Goal: Information Seeking & Learning: Learn about a topic

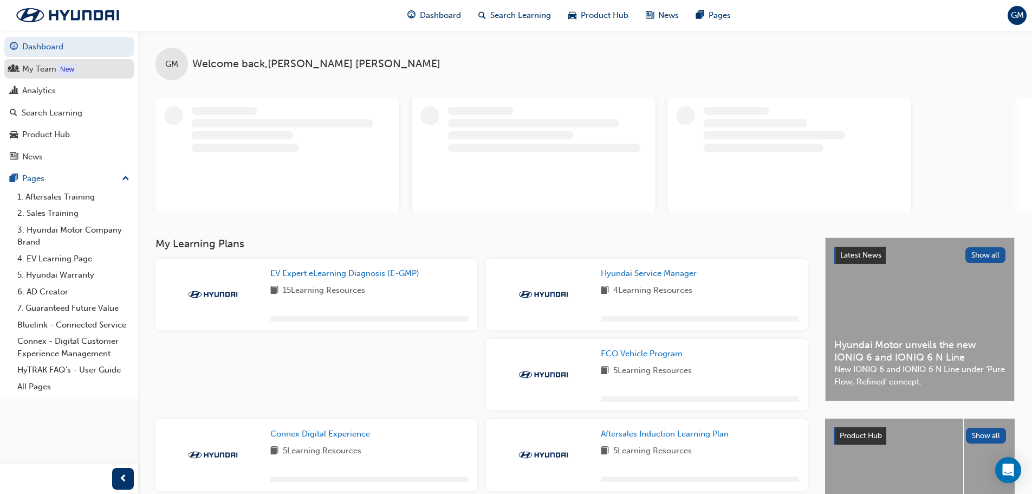
click at [38, 65] on div "My Team" at bounding box center [39, 69] width 34 height 12
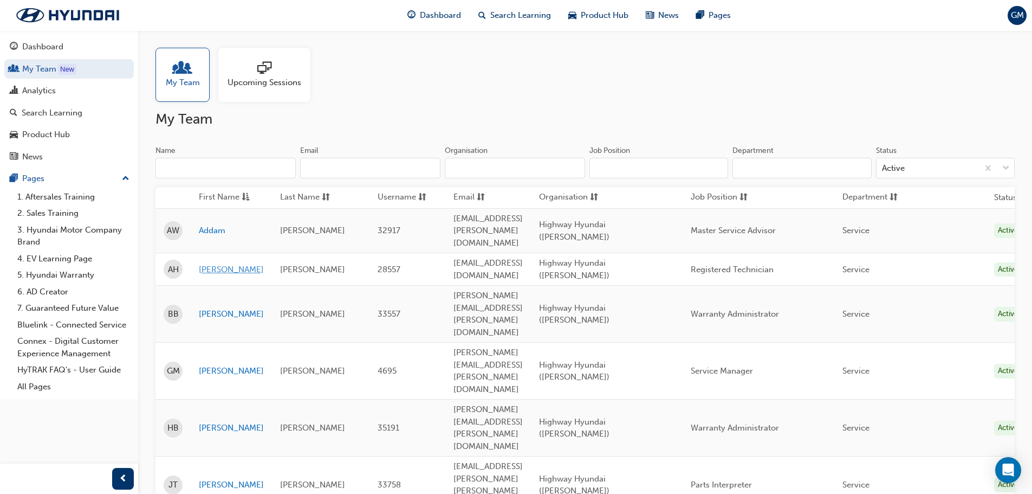
click at [209, 263] on link "[PERSON_NAME]" at bounding box center [231, 269] width 65 height 12
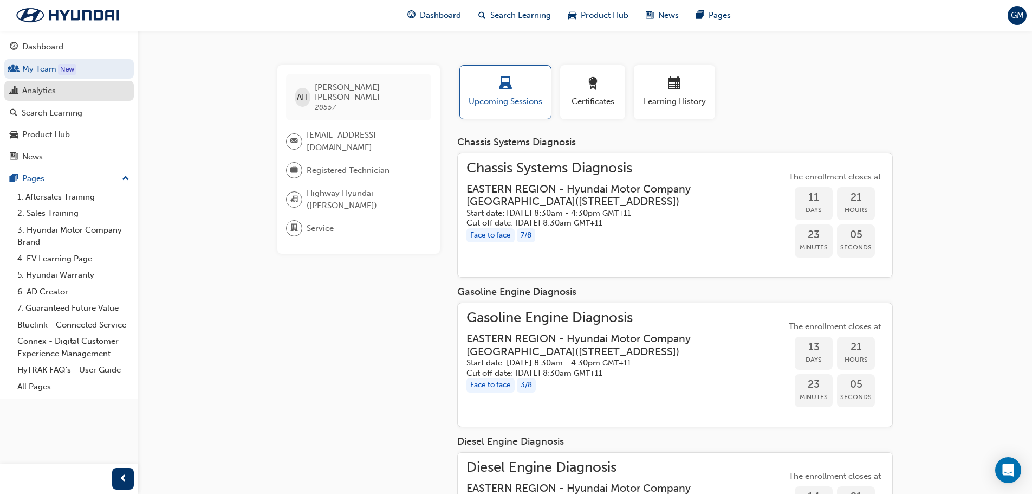
click at [57, 92] on div "Analytics" at bounding box center [69, 91] width 119 height 14
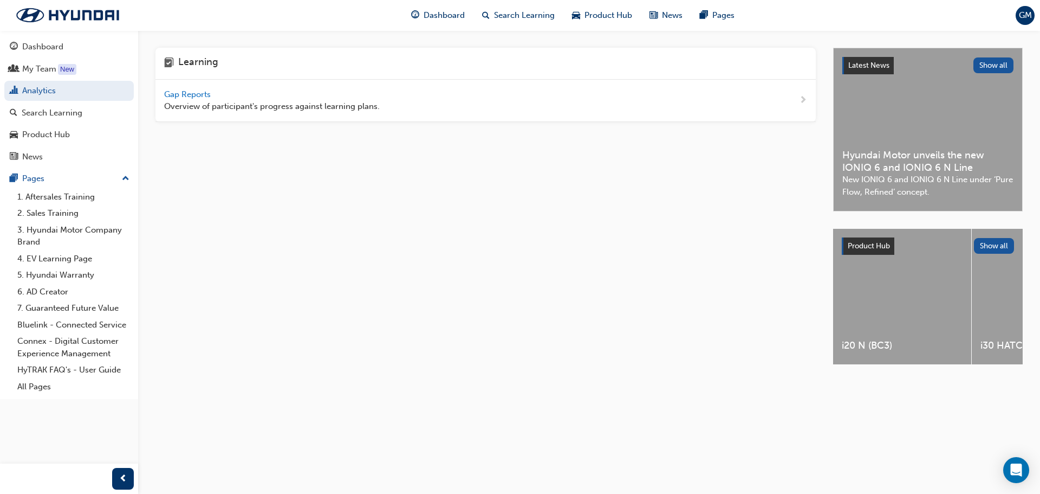
click at [196, 93] on span "Gap Reports" at bounding box center [188, 94] width 49 height 10
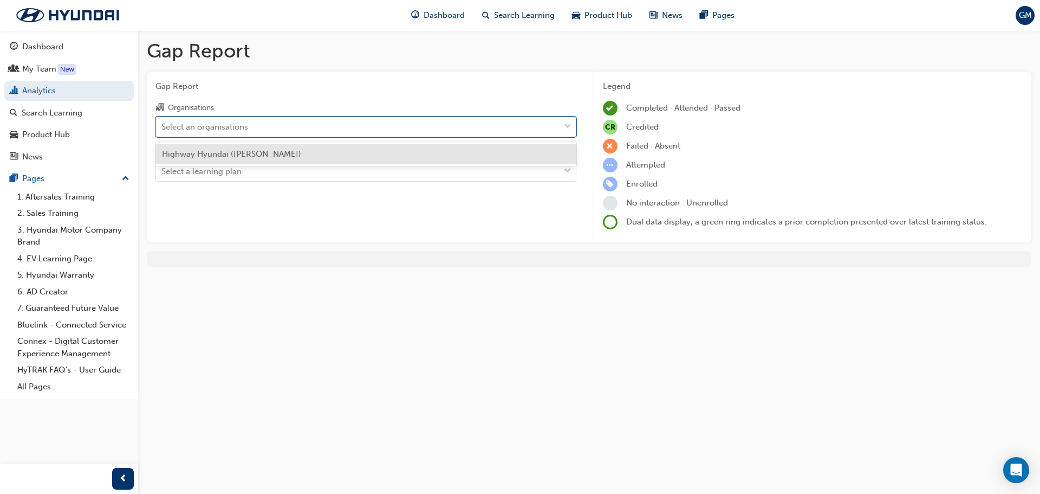
click at [244, 133] on div "Select an organisations" at bounding box center [358, 126] width 404 height 19
click at [163, 131] on input "Organisations option Highway Hyundai ([PERSON_NAME]) focused, 1 of 1. 1 result …" at bounding box center [161, 125] width 1 height 9
click at [262, 154] on span "Highway Hyundai ([PERSON_NAME])" at bounding box center [231, 154] width 139 height 10
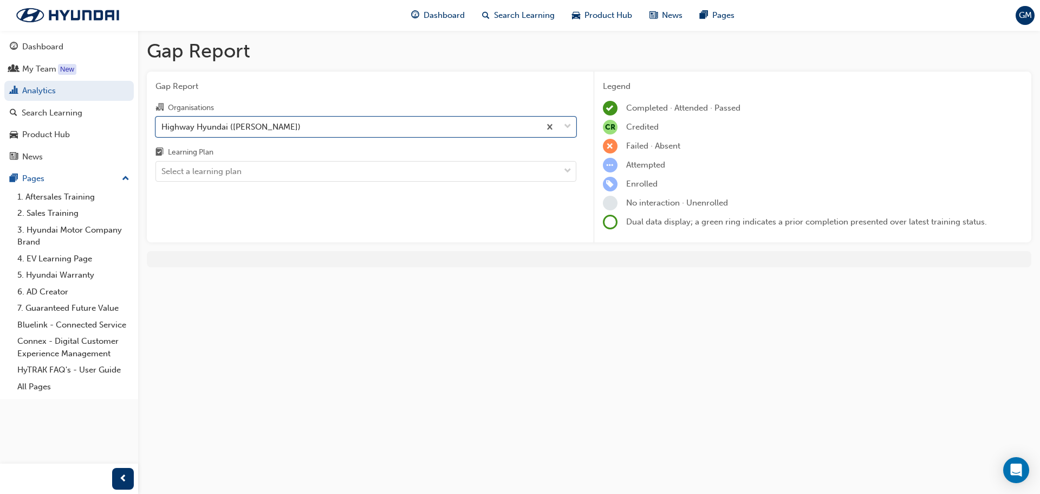
click at [272, 188] on div "Gap Report Organisations option Highway Hyundai ([PERSON_NAME]), selected. 0 re…" at bounding box center [366, 157] width 438 height 171
click at [272, 179] on div "Select a learning plan" at bounding box center [358, 171] width 404 height 19
click at [163, 176] on input "Learning Plan Select a learning plan" at bounding box center [161, 170] width 1 height 9
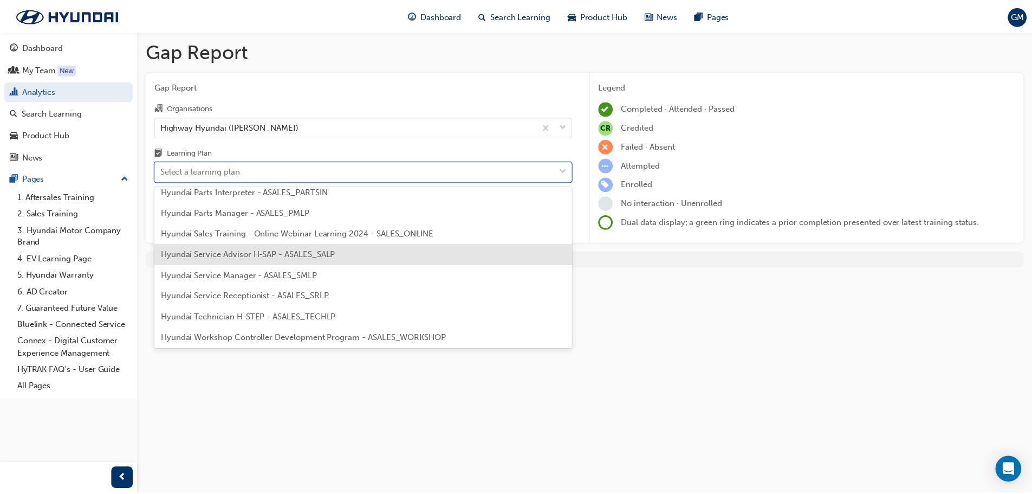
scroll to position [305, 0]
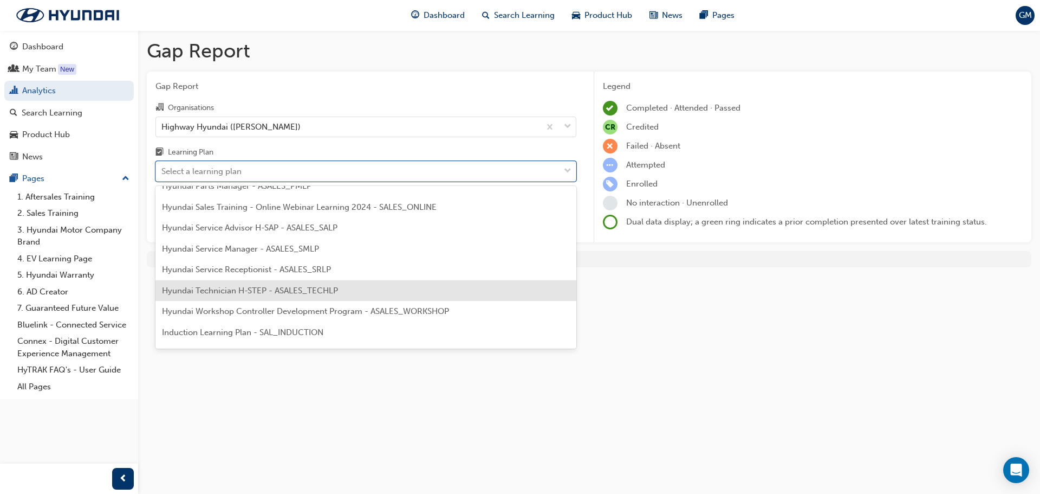
click at [303, 291] on span "Hyundai Technician H-STEP - ASALES_TECHLP" at bounding box center [250, 291] width 176 height 10
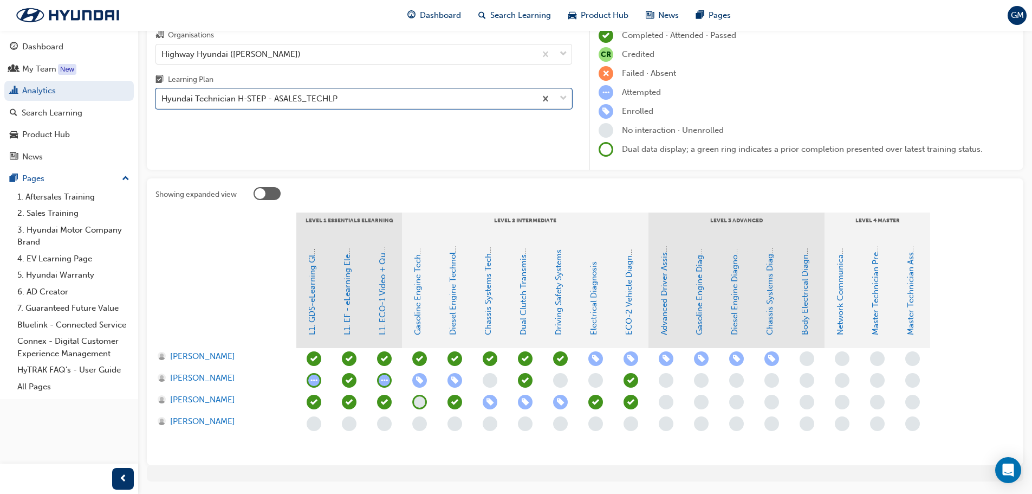
scroll to position [105, 0]
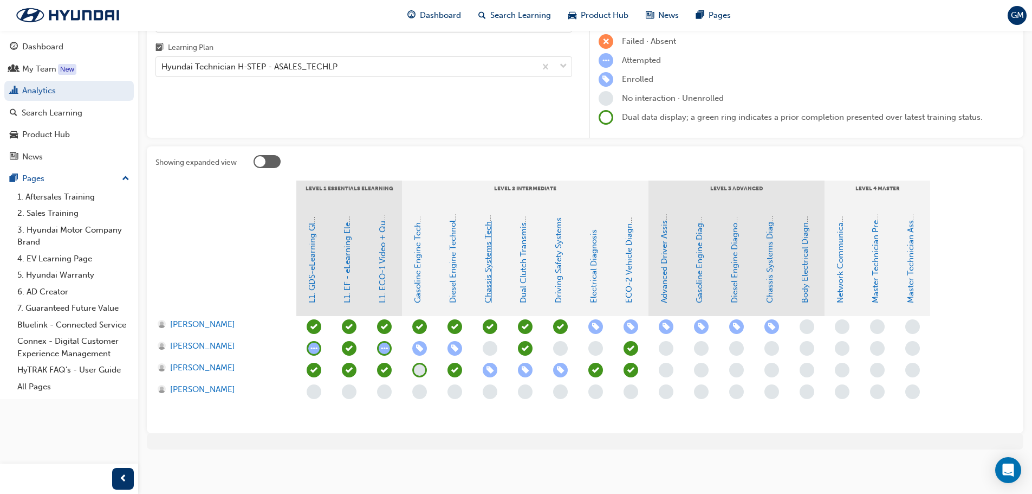
click at [488, 263] on link "Chassis Systems Technology" at bounding box center [488, 249] width 10 height 108
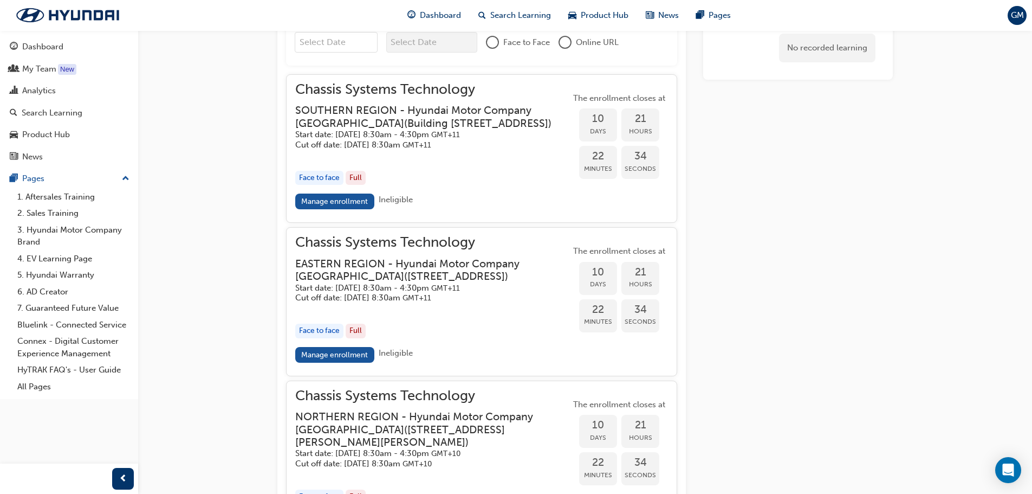
scroll to position [973, 0]
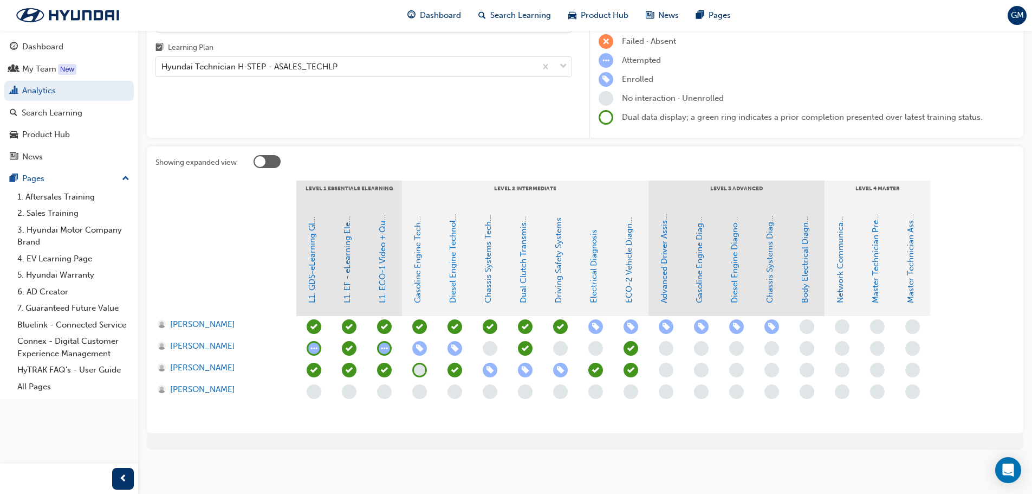
scroll to position [105, 0]
click at [487, 371] on span "learningRecordVerb_ENROLL-icon" at bounding box center [490, 370] width 15 height 15
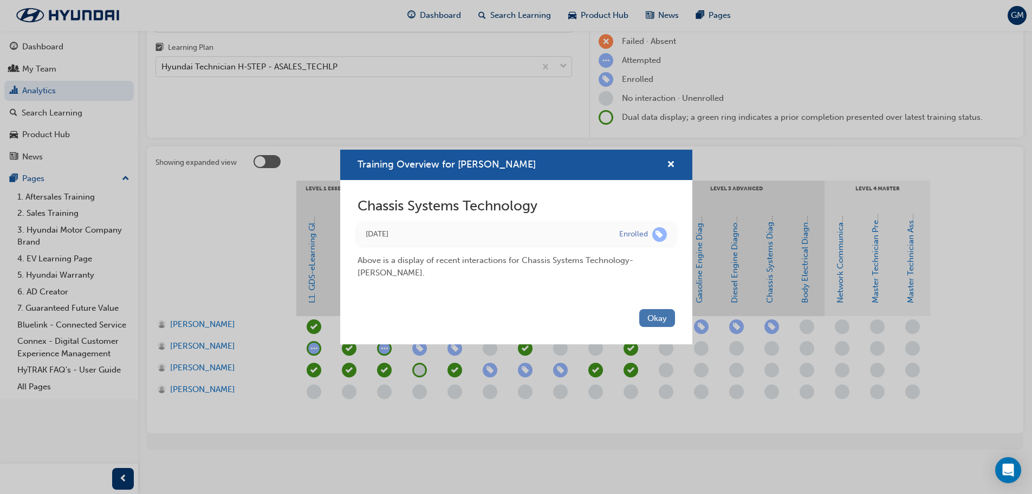
click at [660, 320] on button "Okay" at bounding box center [657, 318] width 36 height 18
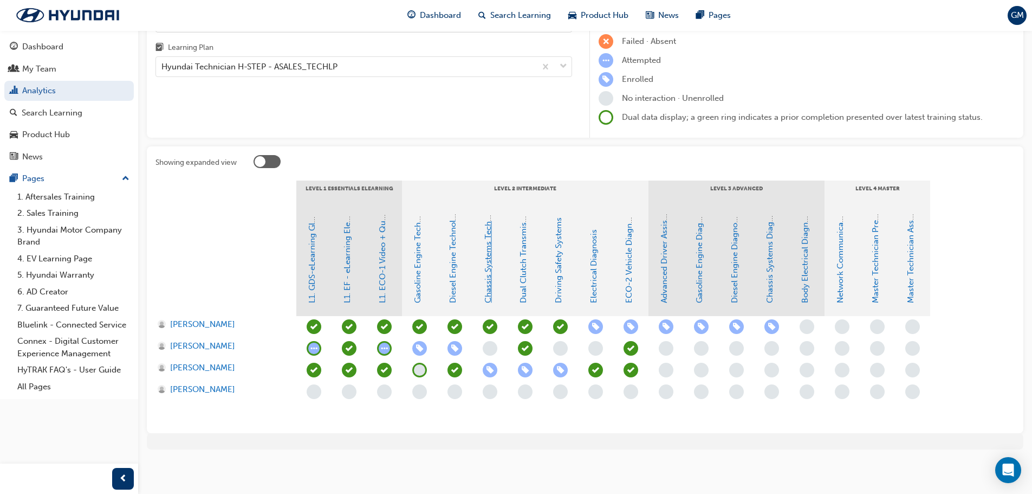
click at [488, 282] on link "Chassis Systems Technology" at bounding box center [488, 249] width 10 height 108
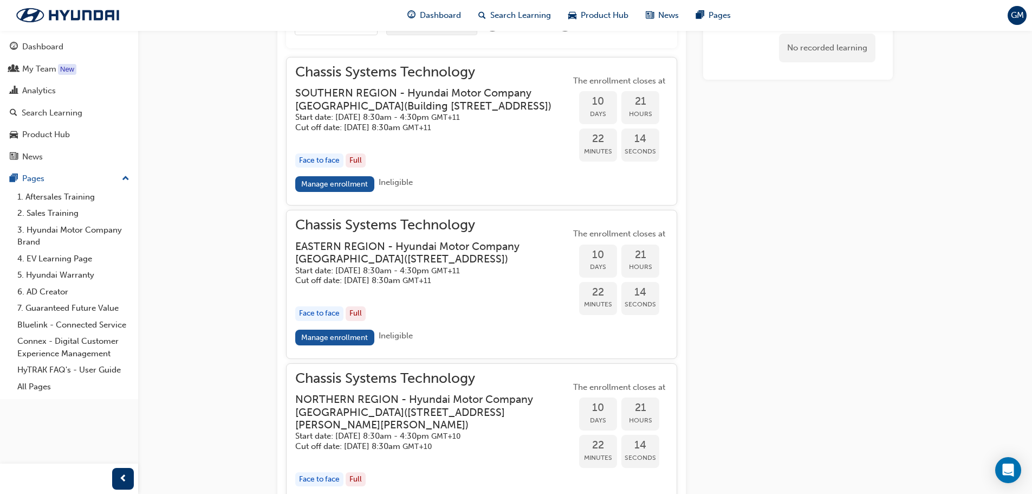
scroll to position [911, 0]
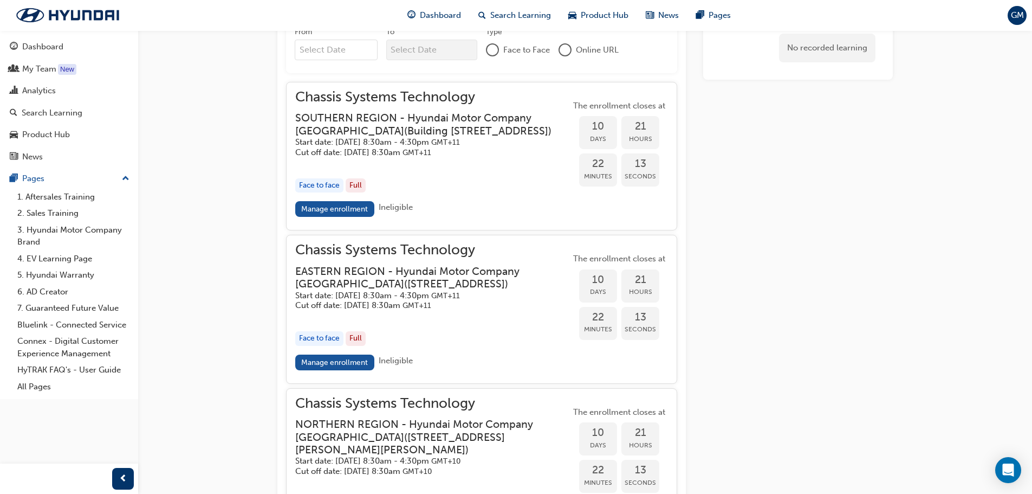
scroll to position [105, 0]
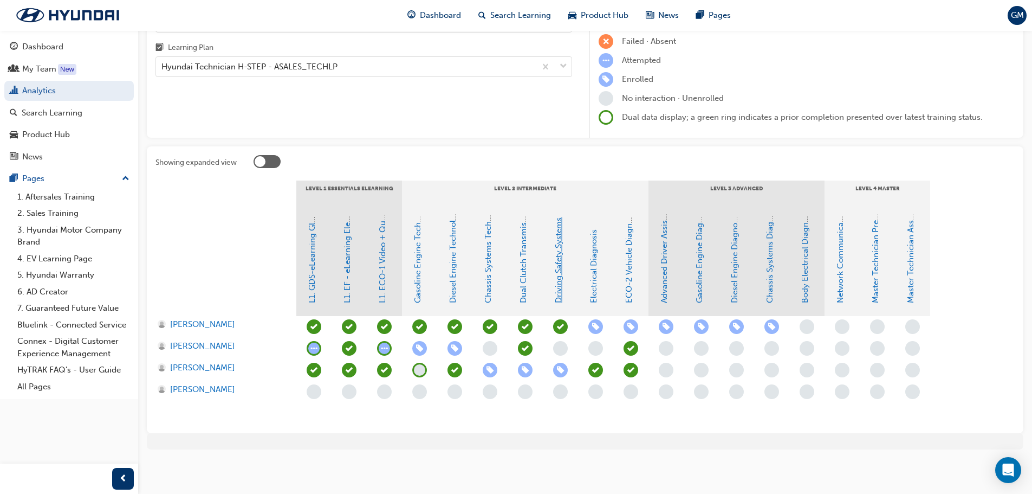
click at [562, 274] on link "Driving Safety Systems" at bounding box center [559, 260] width 10 height 86
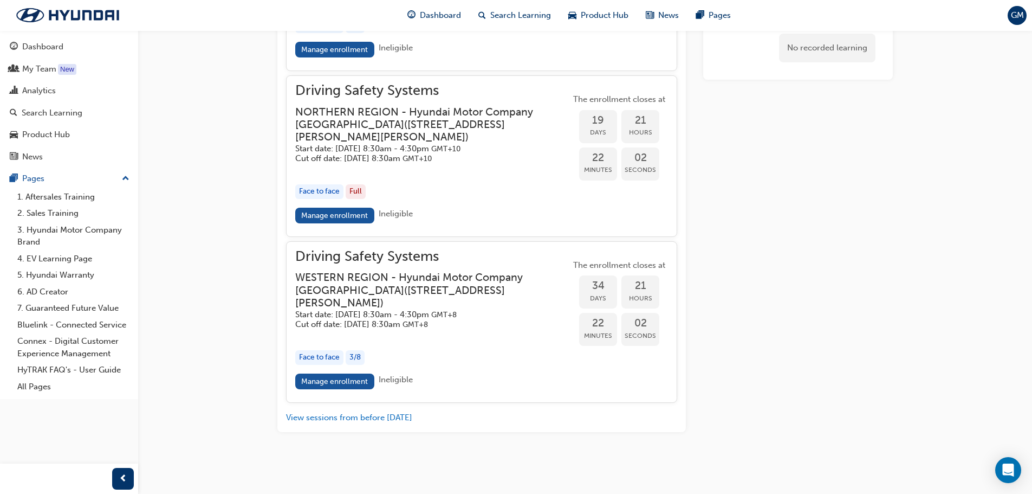
scroll to position [1246, 0]
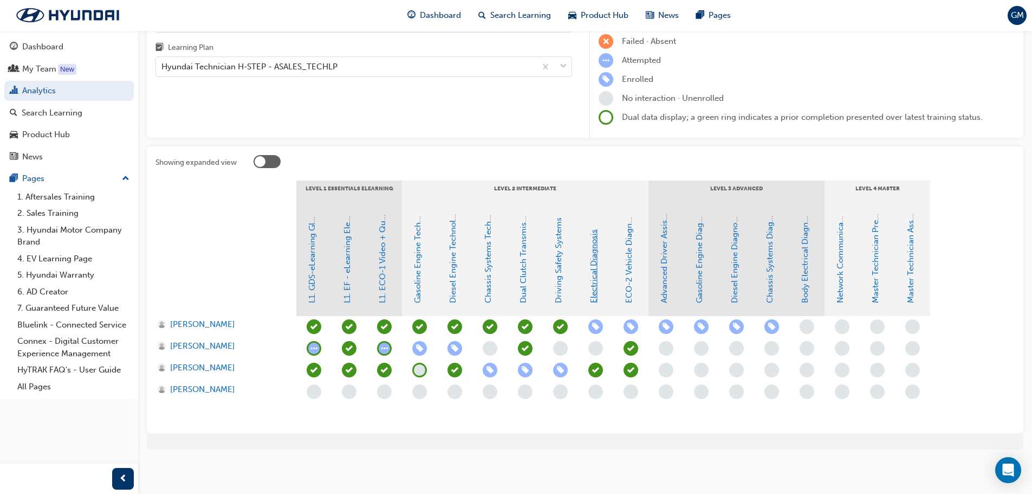
click at [594, 282] on link "Electrical Diagnosis" at bounding box center [594, 266] width 10 height 74
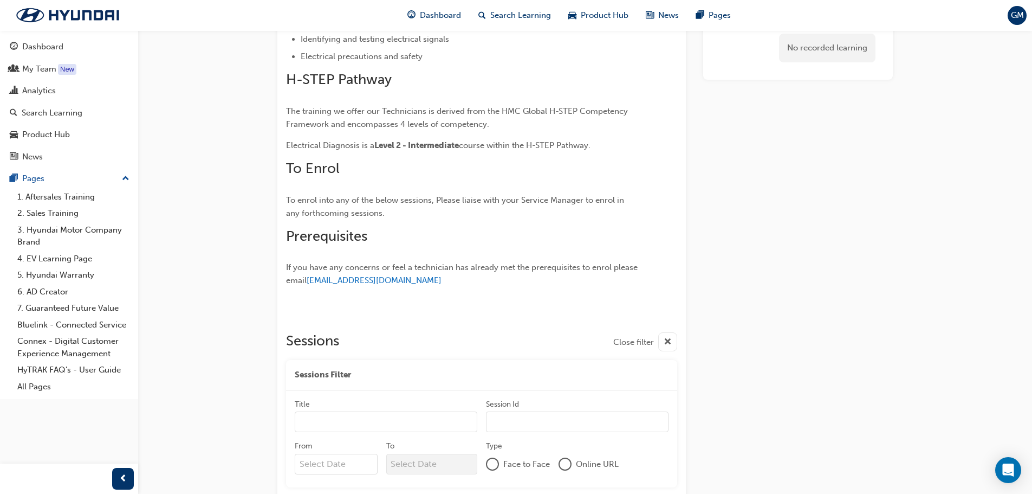
scroll to position [499, 0]
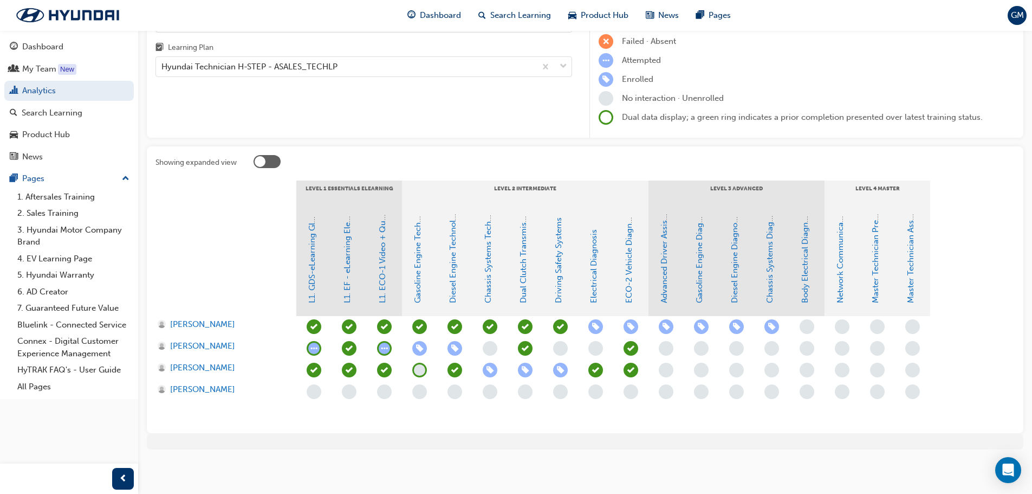
scroll to position [105, 0]
